Goal: Transaction & Acquisition: Book appointment/travel/reservation

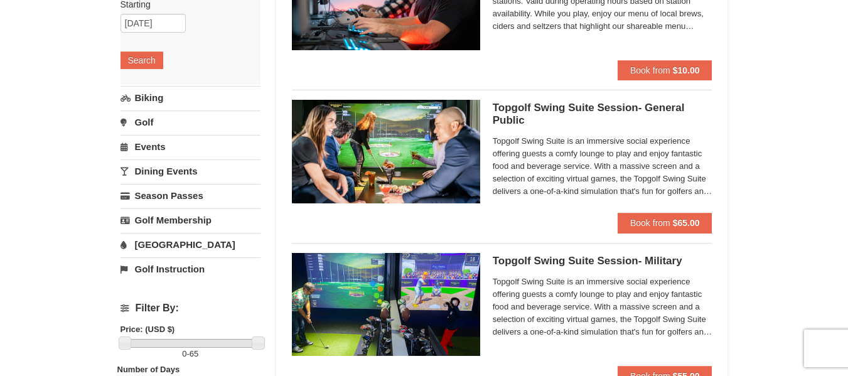
scroll to position [125, 0]
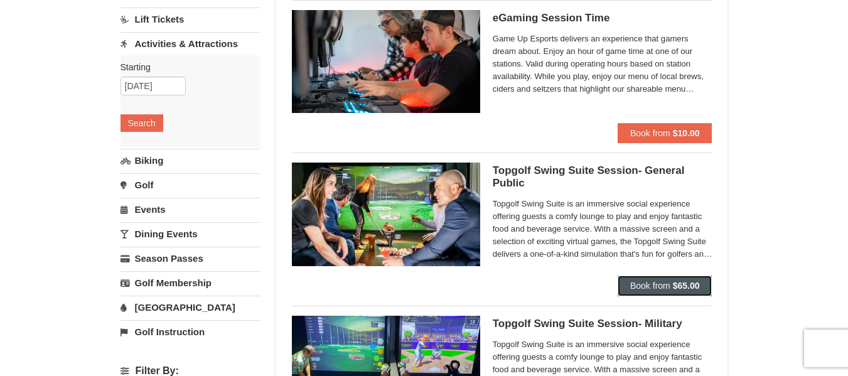
click at [643, 286] on span "Book from" at bounding box center [650, 285] width 40 height 10
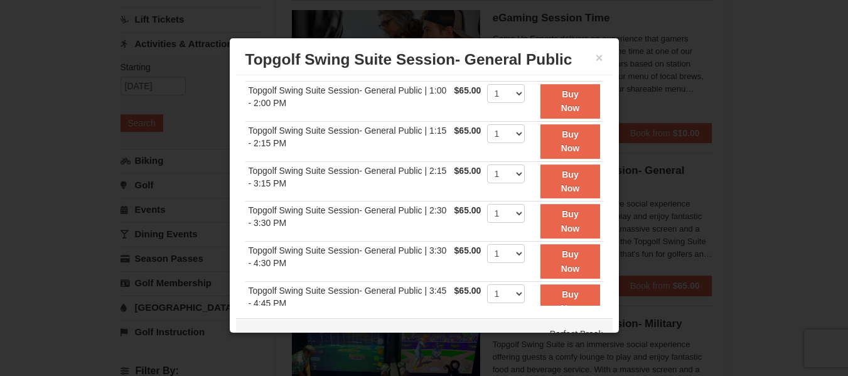
scroll to position [0, 0]
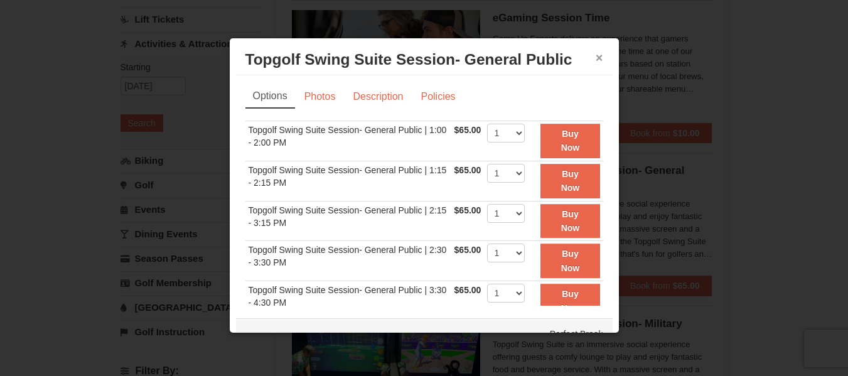
click at [595, 58] on button "×" at bounding box center [599, 57] width 8 height 13
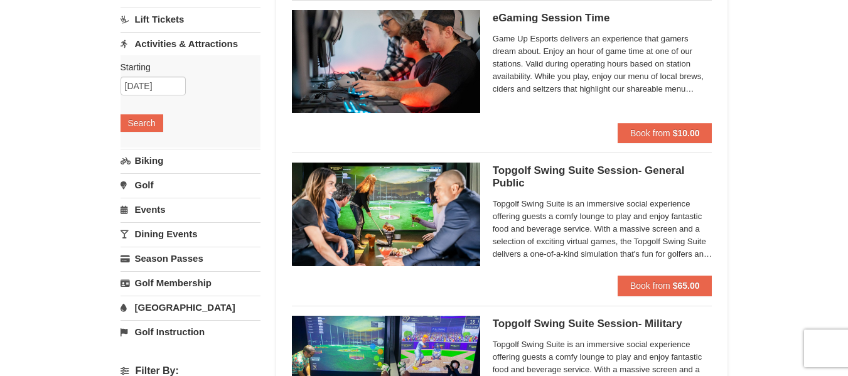
click at [189, 180] on link "Golf" at bounding box center [190, 184] width 140 height 23
click at [154, 183] on div "Starting Please format dates MM/DD/YYYY Please format dates MM/DD/YYYY 09/27/20…" at bounding box center [190, 150] width 140 height 92
click at [154, 177] on button "Search" at bounding box center [141, 172] width 43 height 18
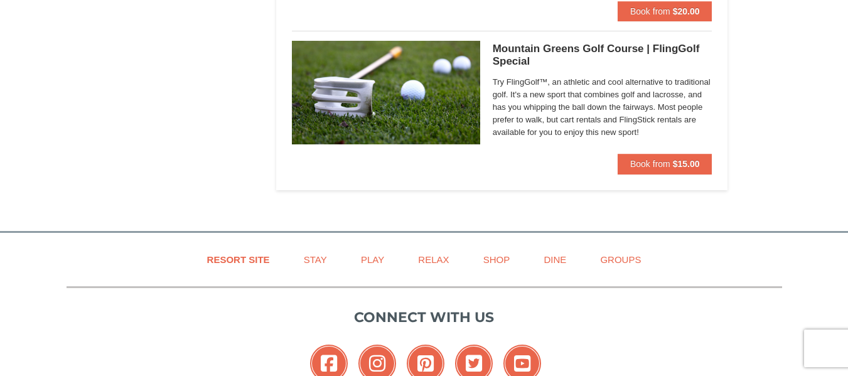
scroll to position [1317, 0]
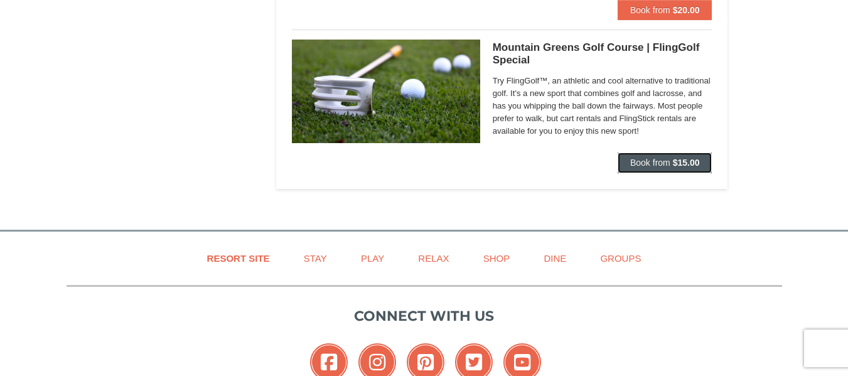
click at [662, 164] on span "Book from" at bounding box center [650, 162] width 40 height 10
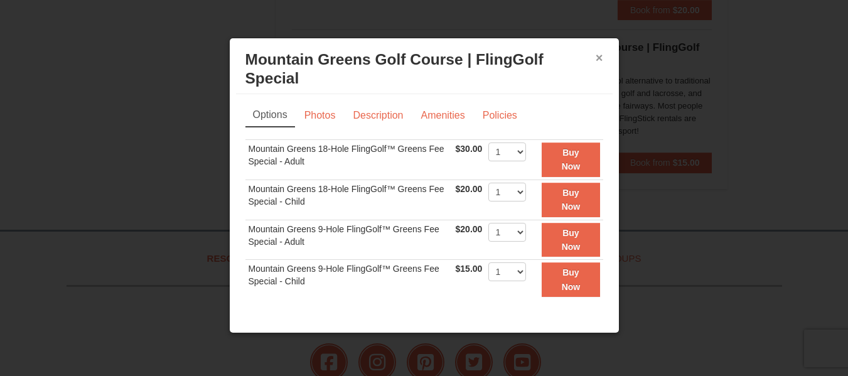
click at [595, 57] on button "×" at bounding box center [599, 57] width 8 height 13
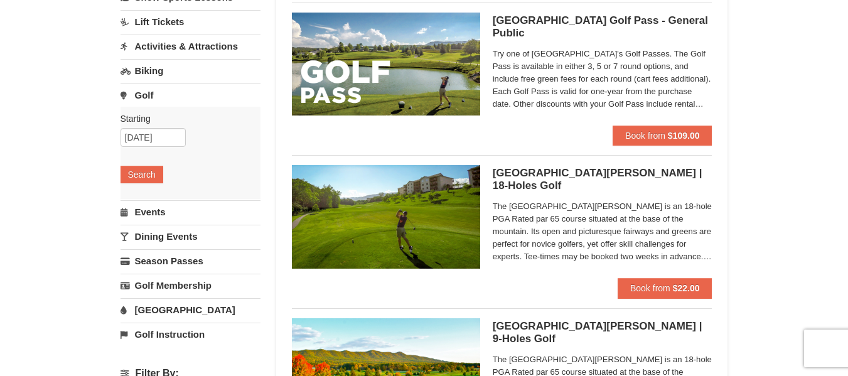
scroll to position [125, 0]
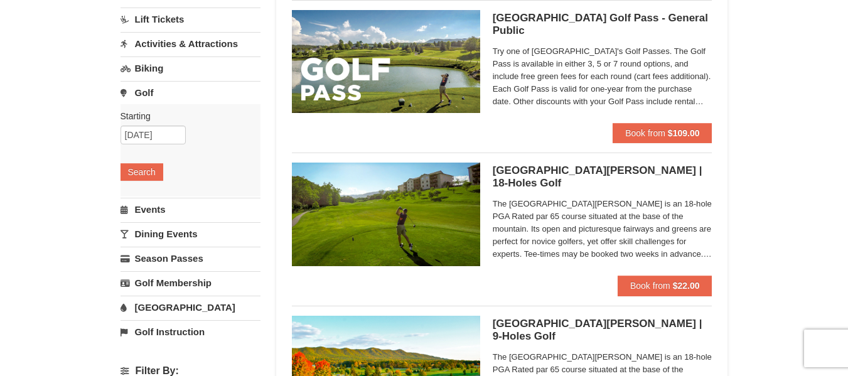
click at [520, 162] on div "[GEOGRAPHIC_DATA][PERSON_NAME] | 18-Holes [GEOGRAPHIC_DATA][PERSON_NAME] The [G…" at bounding box center [502, 218] width 420 height 132
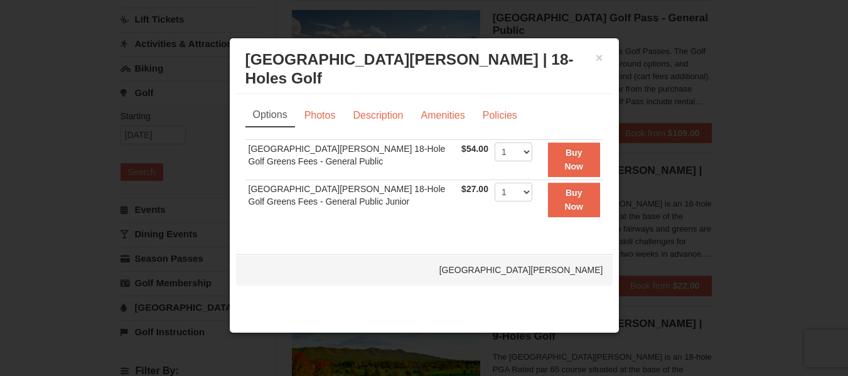
click at [606, 57] on div "× [GEOGRAPHIC_DATA][PERSON_NAME] | 18-Holes [GEOGRAPHIC_DATA][PERSON_NAME]" at bounding box center [424, 70] width 376 height 50
drag, startPoint x: 611, startPoint y: 60, endPoint x: 604, endPoint y: 63, distance: 7.6
click at [609, 62] on div "× [GEOGRAPHIC_DATA][PERSON_NAME] | 18-Holes [GEOGRAPHIC_DATA][PERSON_NAME]" at bounding box center [424, 70] width 376 height 50
click at [603, 61] on div "× [GEOGRAPHIC_DATA][PERSON_NAME] | 18-Holes [GEOGRAPHIC_DATA][PERSON_NAME]" at bounding box center [424, 70] width 376 height 50
click at [600, 58] on button "×" at bounding box center [599, 57] width 8 height 13
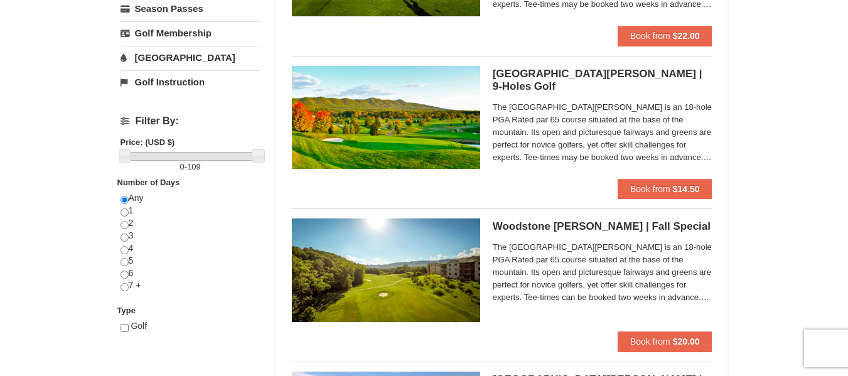
scroll to position [376, 0]
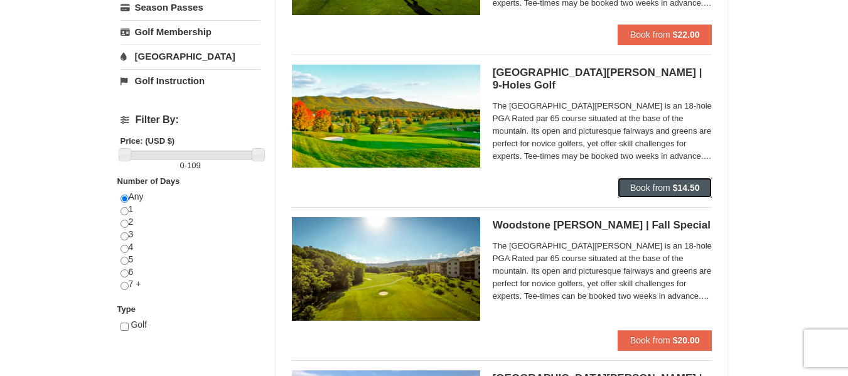
click at [644, 188] on span "Book from" at bounding box center [650, 188] width 40 height 10
